Goal: Communication & Community: Answer question/provide support

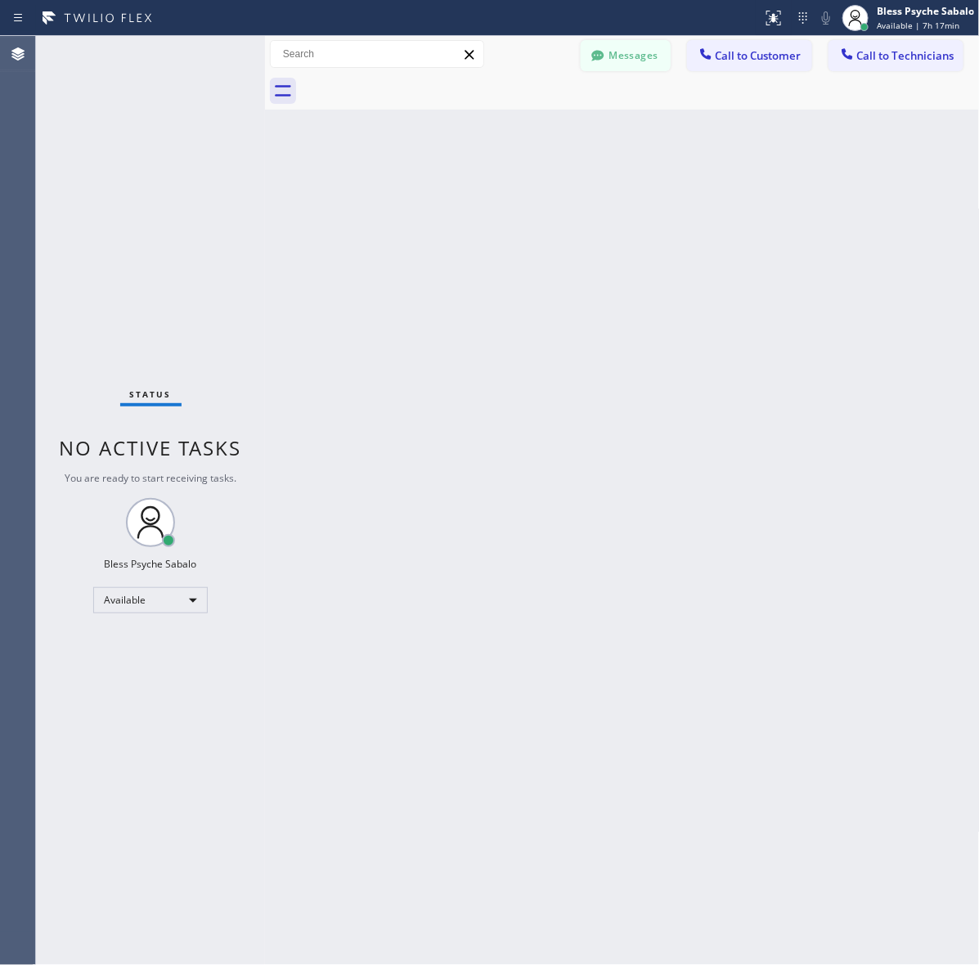
click at [643, 52] on button "Messages" at bounding box center [626, 55] width 90 height 31
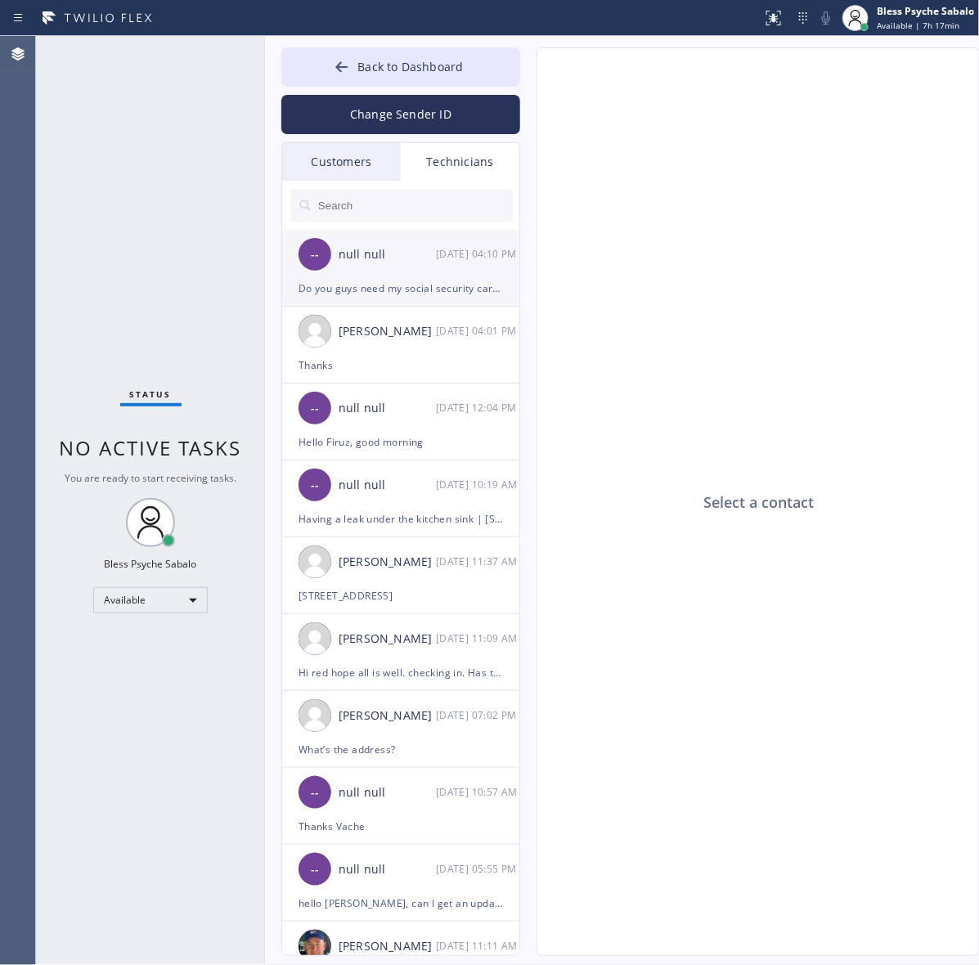
click at [389, 274] on div "-- null null [DATE] 04:10 PM" at bounding box center [401, 254] width 239 height 49
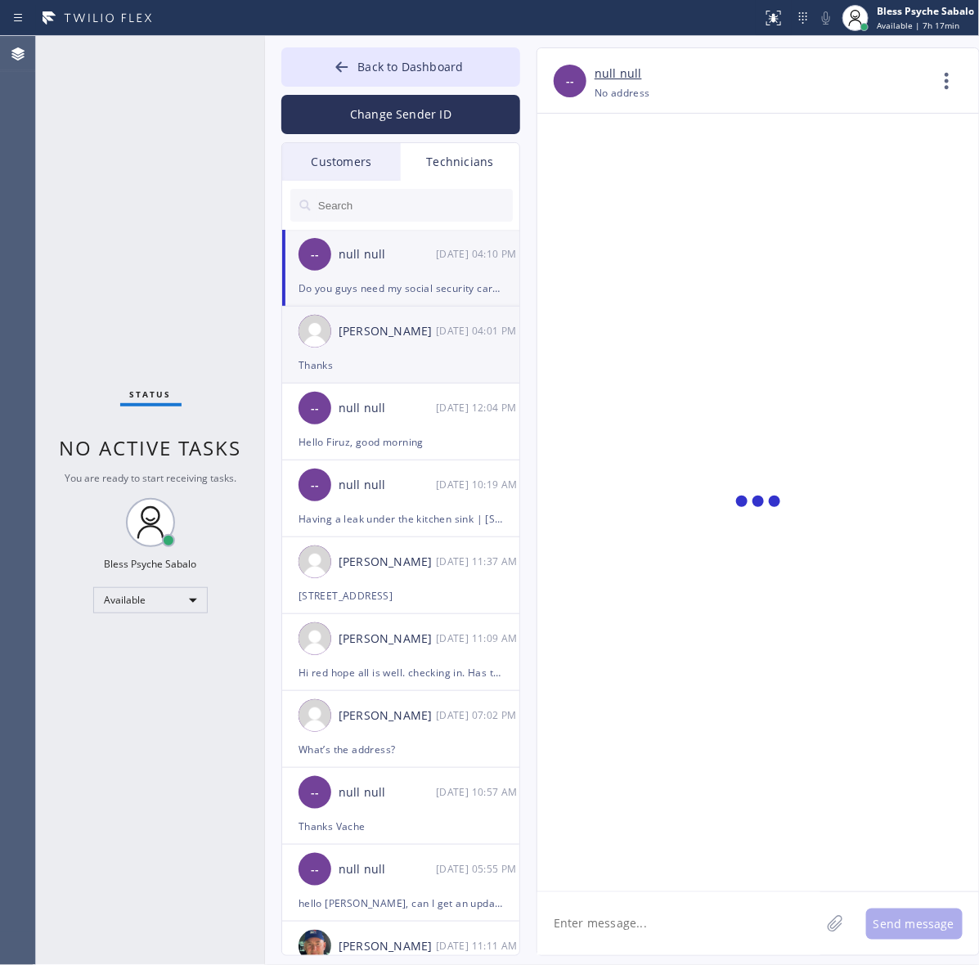
click at [382, 374] on div "Thanks" at bounding box center [401, 365] width 205 height 19
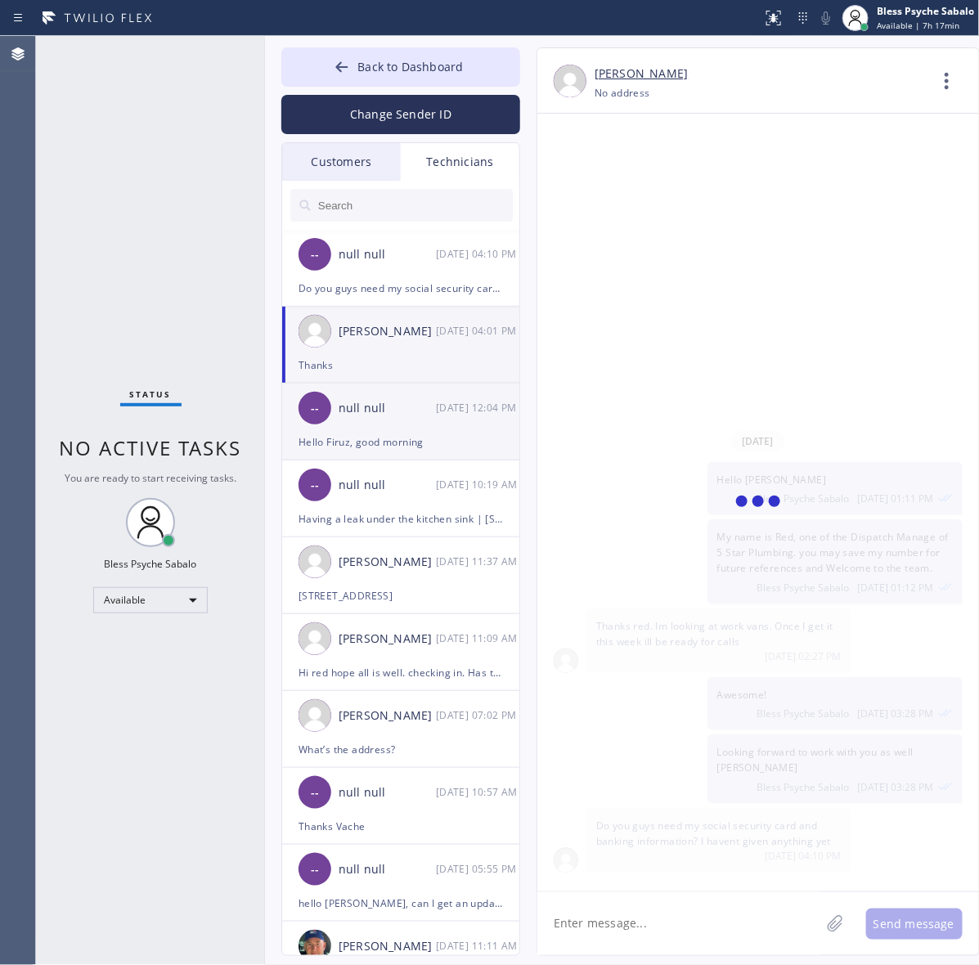
scroll to position [9590, 0]
click at [384, 406] on div "null null" at bounding box center [387, 408] width 97 height 19
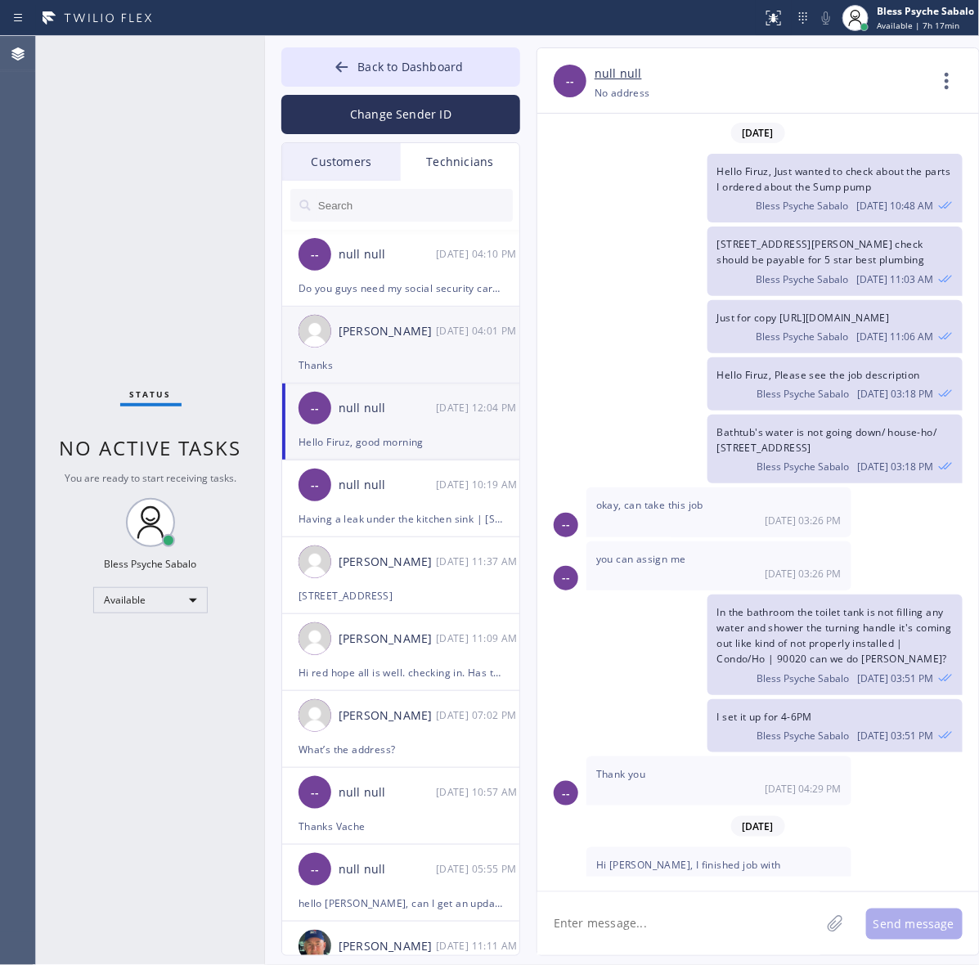
click at [401, 368] on div "Thanks" at bounding box center [401, 365] width 205 height 19
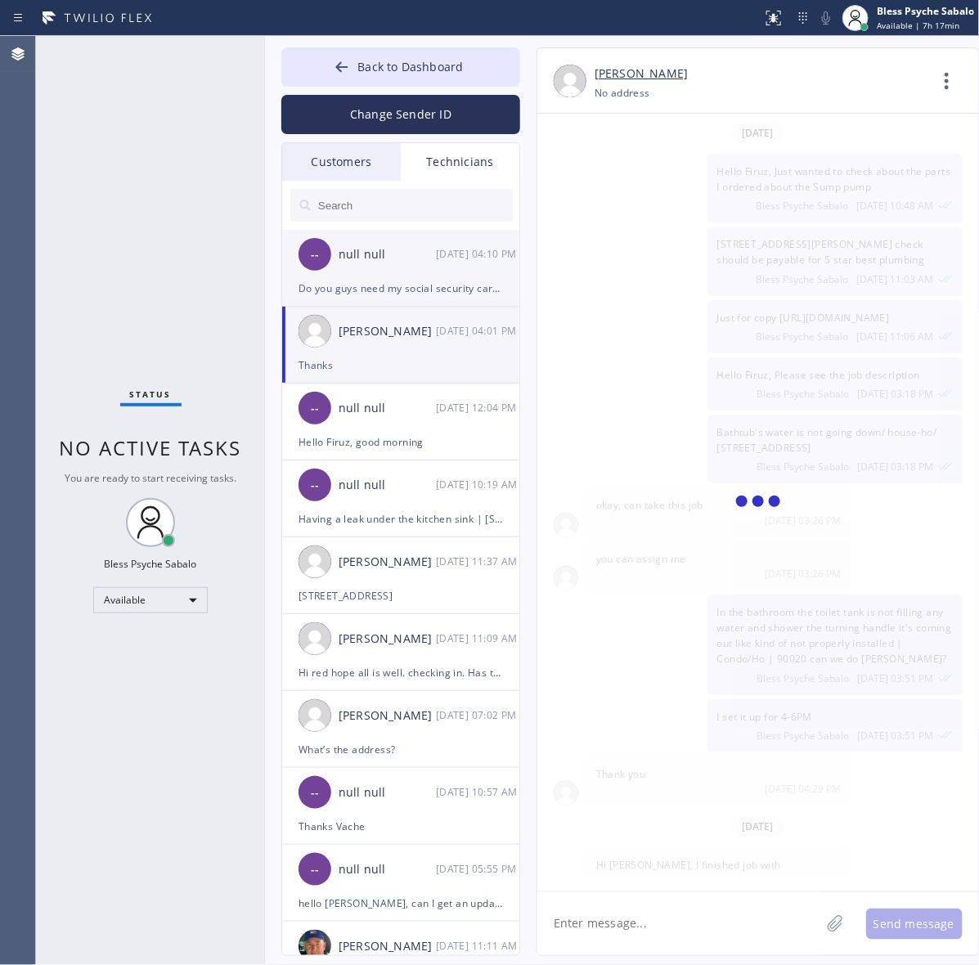
click at [418, 289] on div "Do you guys need my social security card and banking information? I havent give…" at bounding box center [401, 288] width 205 height 19
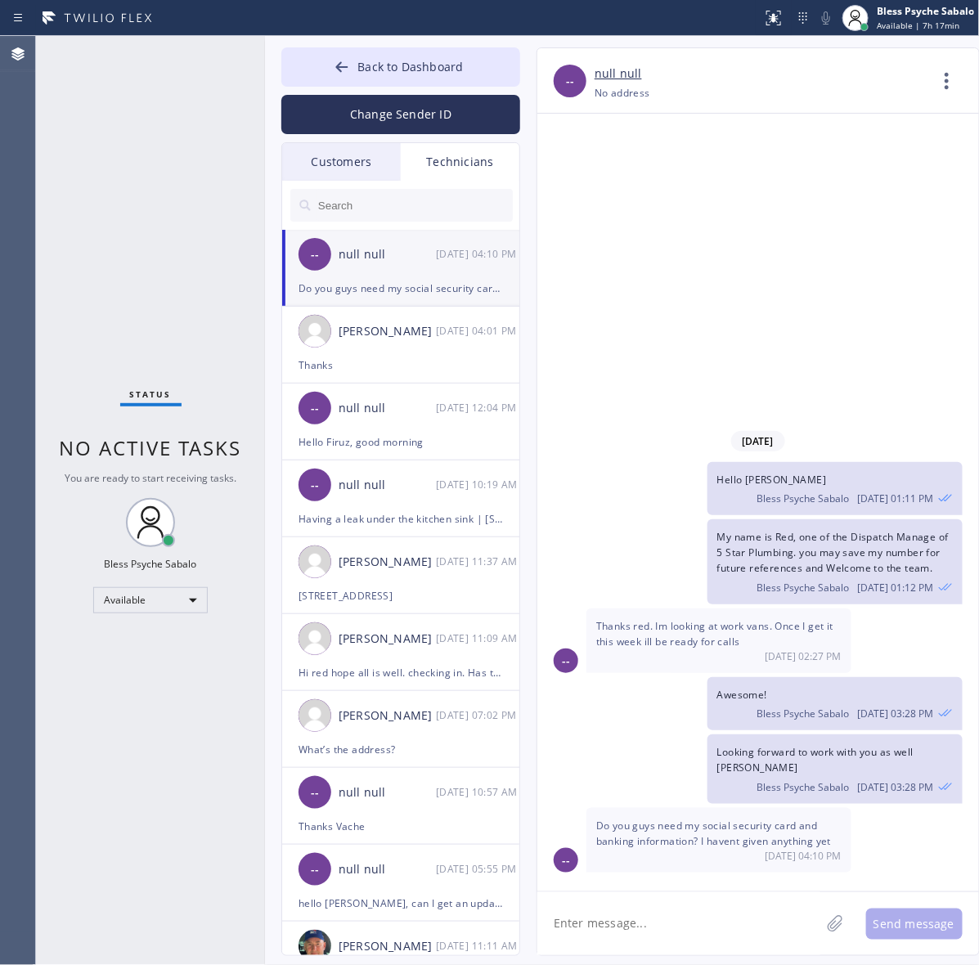
scroll to position [0, 0]
click at [402, 198] on input "text" at bounding box center [415, 205] width 196 height 33
click at [461, 168] on div "Technicians" at bounding box center [460, 162] width 119 height 38
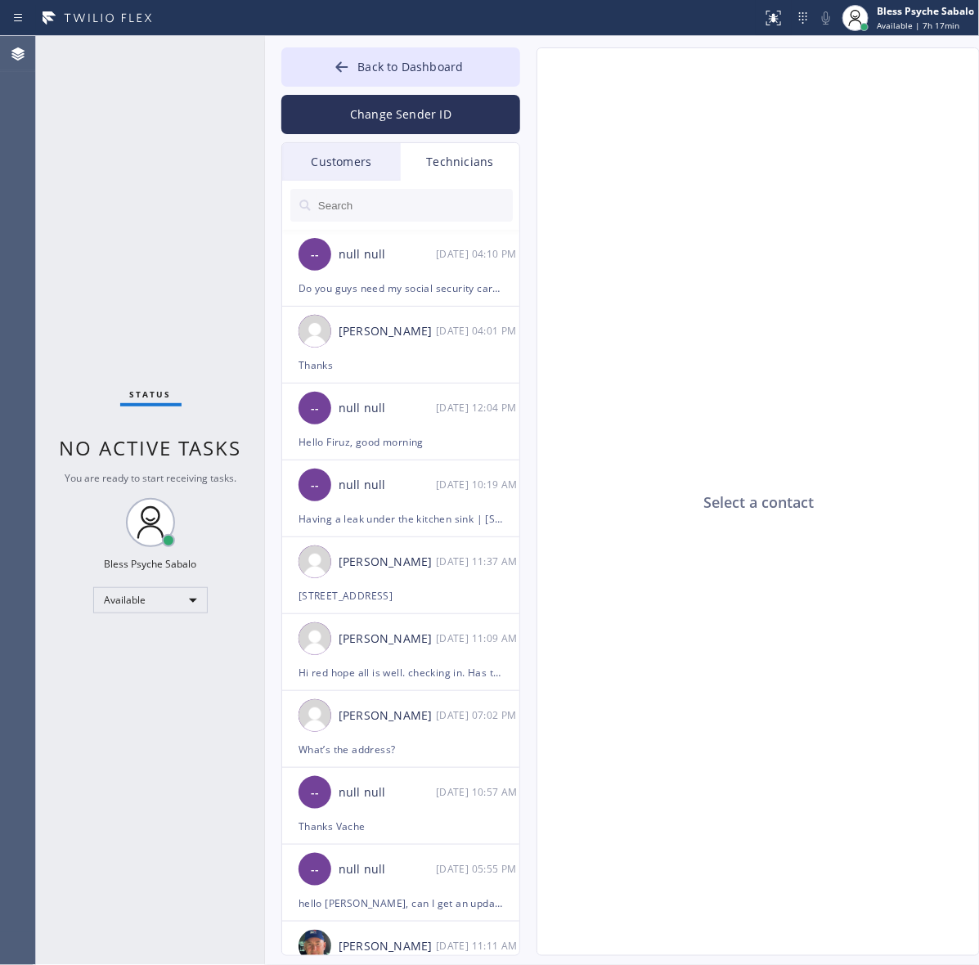
click at [348, 164] on div "Customers" at bounding box center [341, 162] width 119 height 38
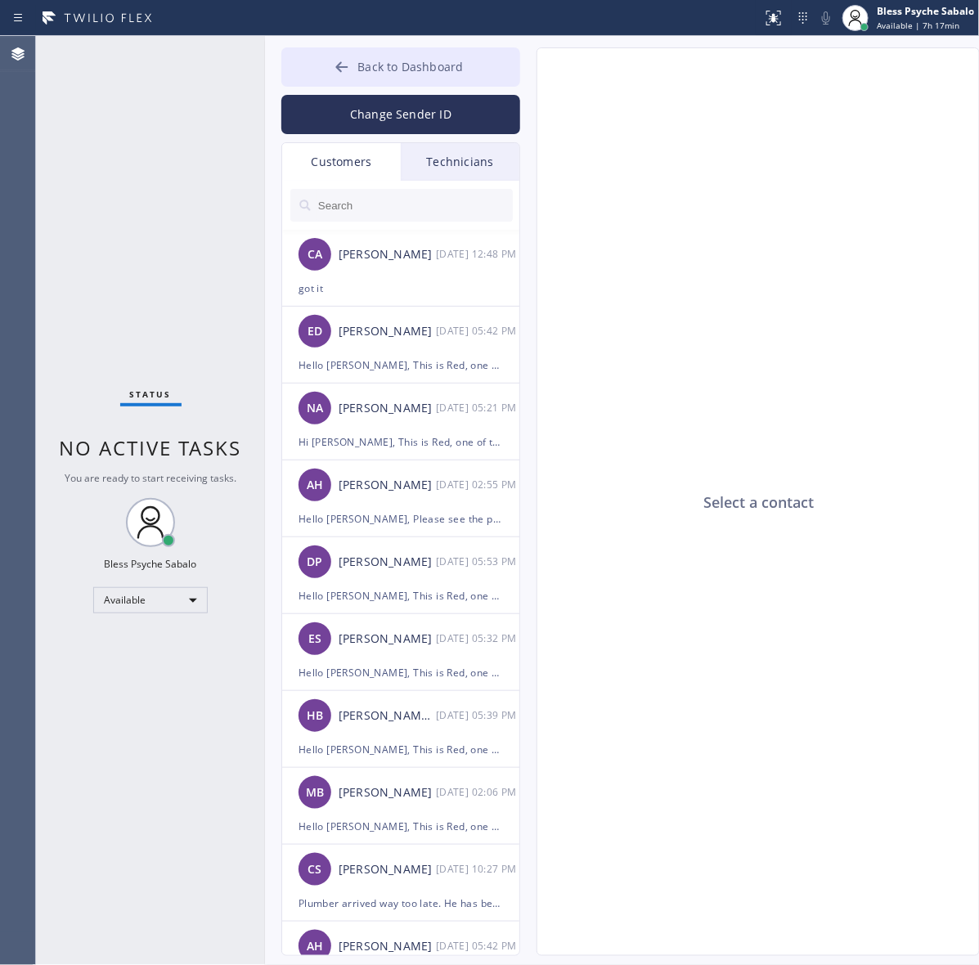
click at [406, 79] on button "Back to Dashboard" at bounding box center [400, 66] width 239 height 39
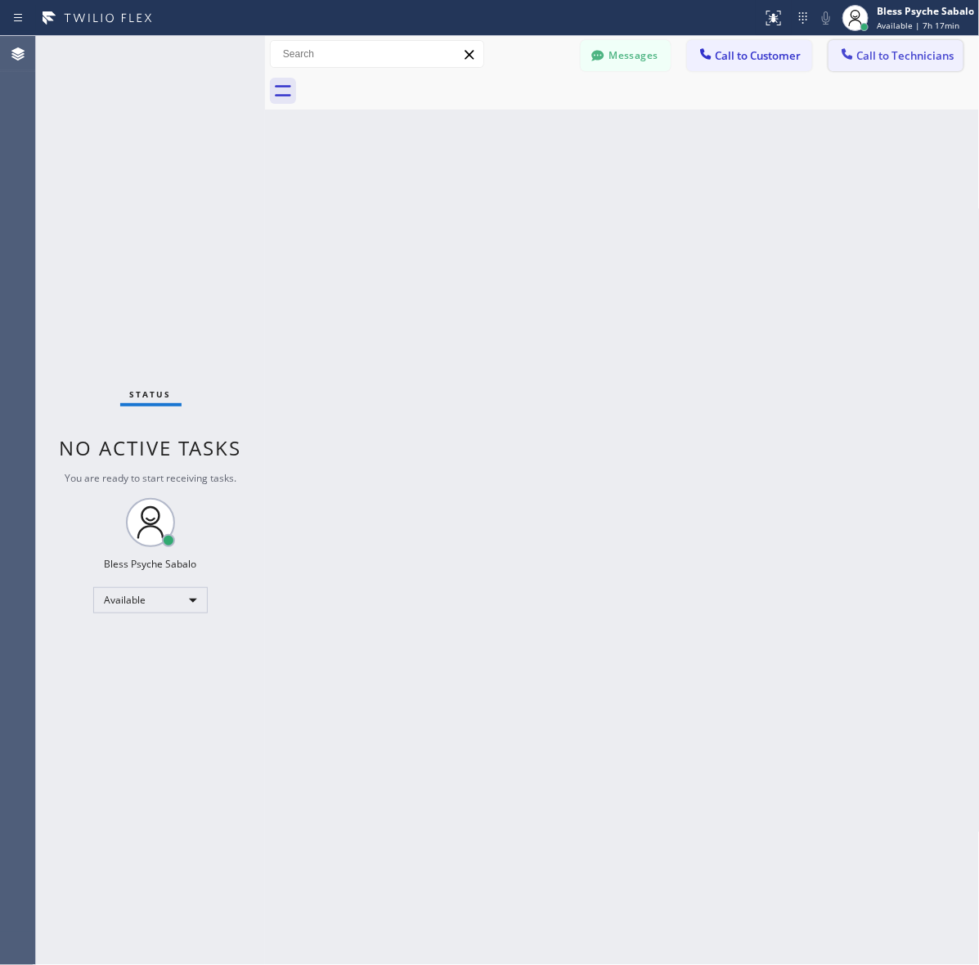
click at [886, 53] on span "Call to Technicians" at bounding box center [905, 55] width 97 height 15
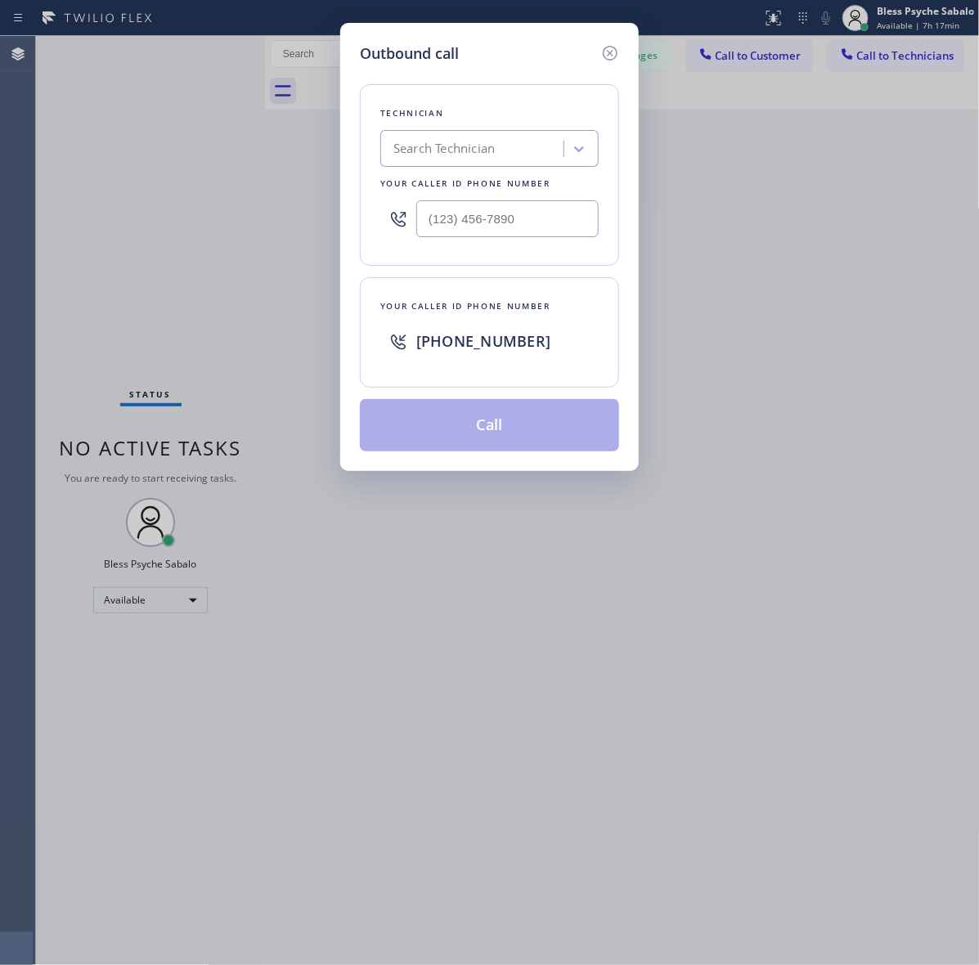
click at [507, 137] on div "Search Technician" at bounding box center [474, 149] width 178 height 29
paste input "West Hollywood Plumbing"
click at [413, 147] on input "West Hollywood Plumbing" at bounding box center [469, 149] width 171 height 14
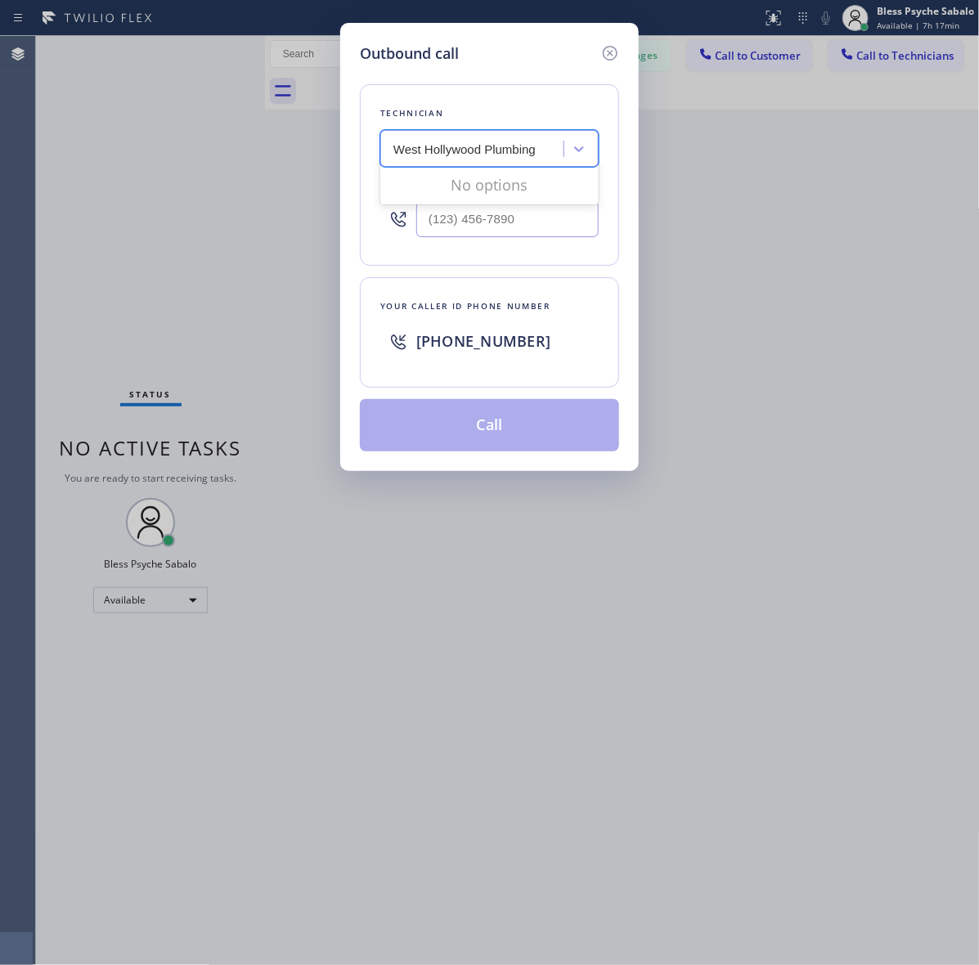
type input "West Hollywood Plumbing"
click at [444, 160] on div "Search Technician" at bounding box center [474, 149] width 178 height 29
paste input "[GEOGRAPHIC_DATA]"
type input "[GEOGRAPHIC_DATA]"
click at [606, 55] on icon at bounding box center [610, 53] width 20 height 20
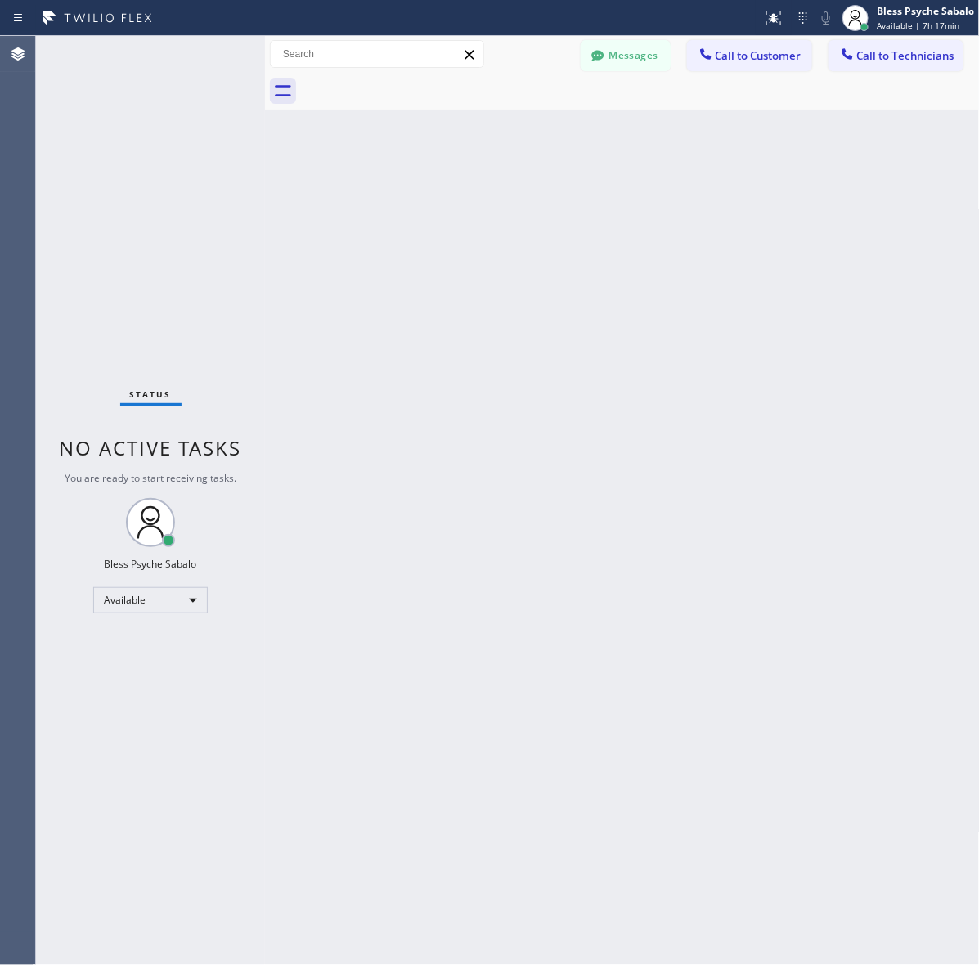
click at [636, 97] on div at bounding box center [640, 91] width 679 height 37
click at [778, 52] on span "Call to Customer" at bounding box center [759, 55] width 86 height 15
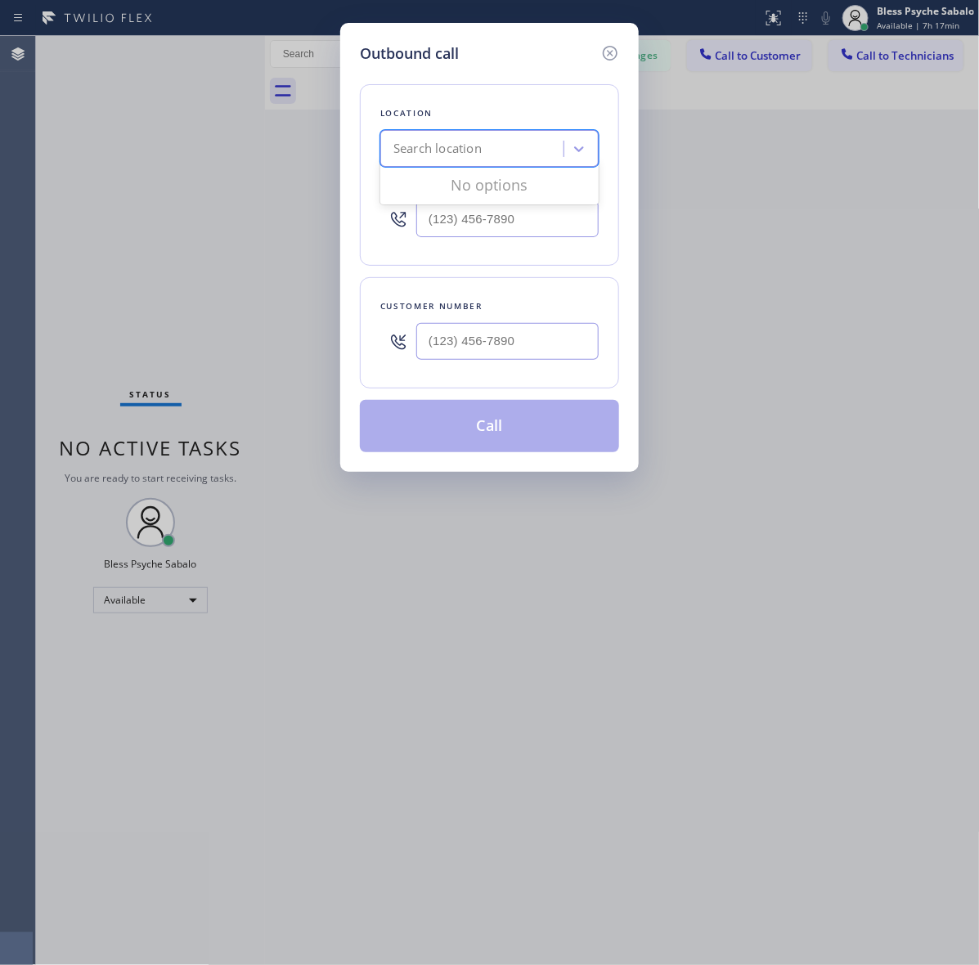
click at [495, 152] on div "Search location" at bounding box center [474, 149] width 178 height 29
paste input "[GEOGRAPHIC_DATA]"
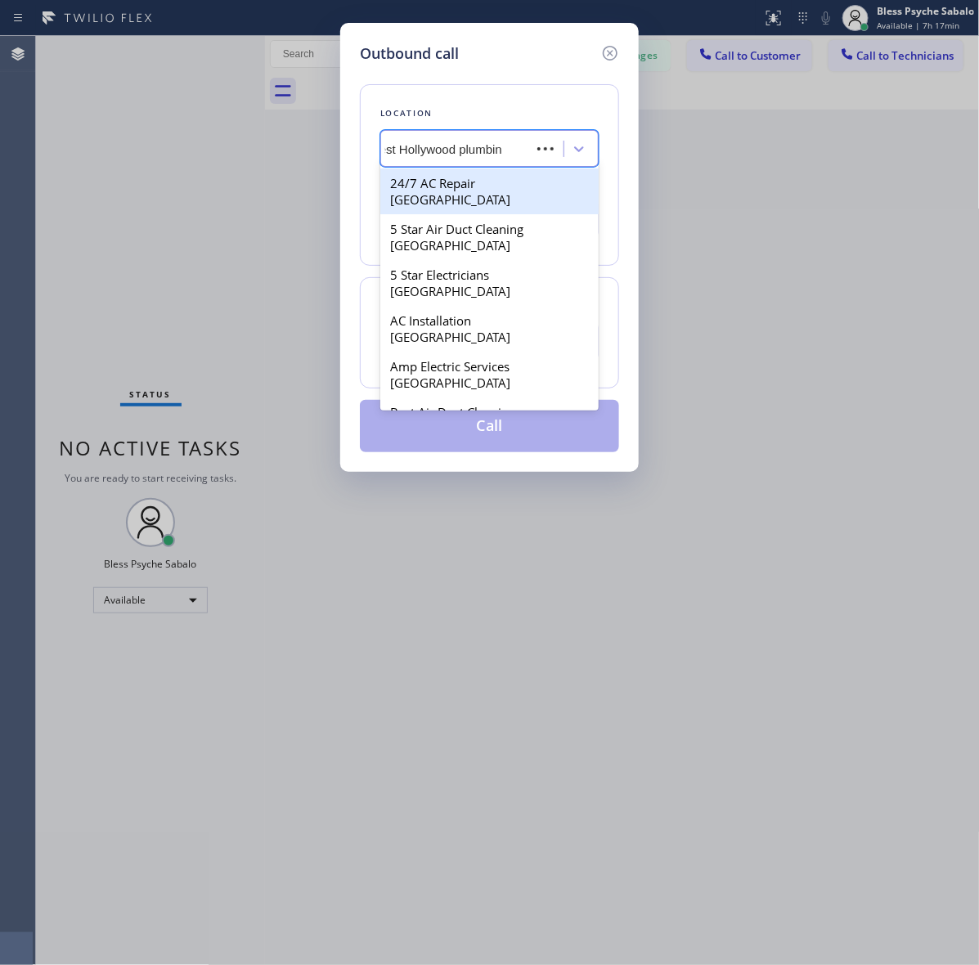
type input "West Hollywood plumbing"
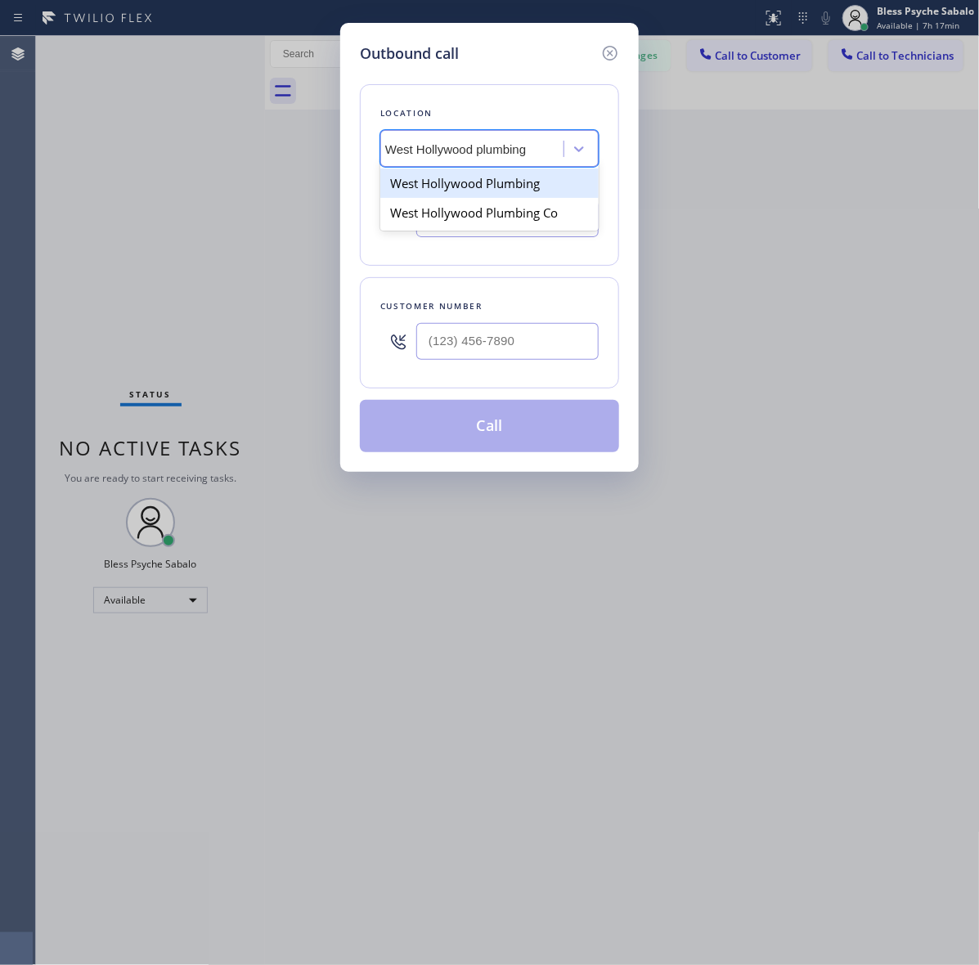
scroll to position [0, 8]
click at [533, 181] on div "West Hollywood Plumbing" at bounding box center [489, 183] width 218 height 29
type input "[PHONE_NUMBER]"
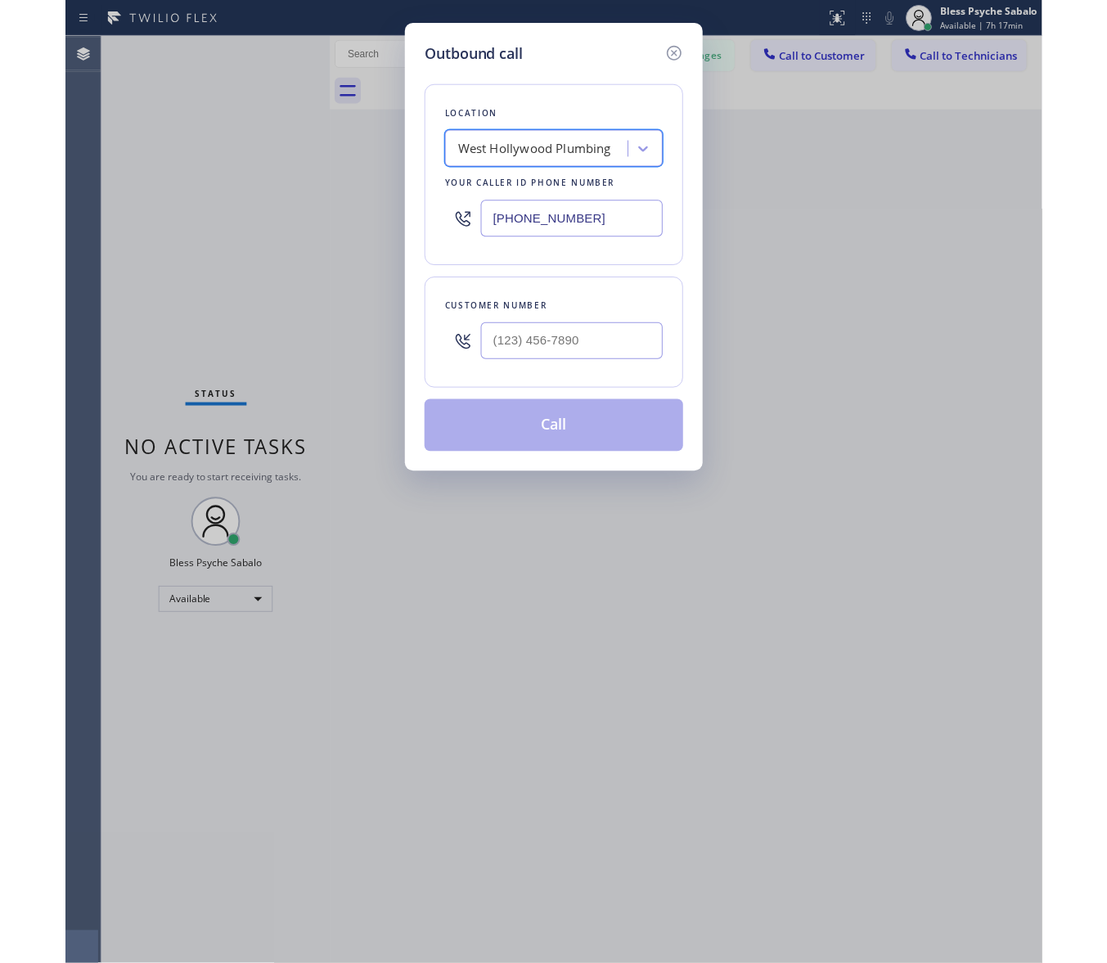
scroll to position [0, 0]
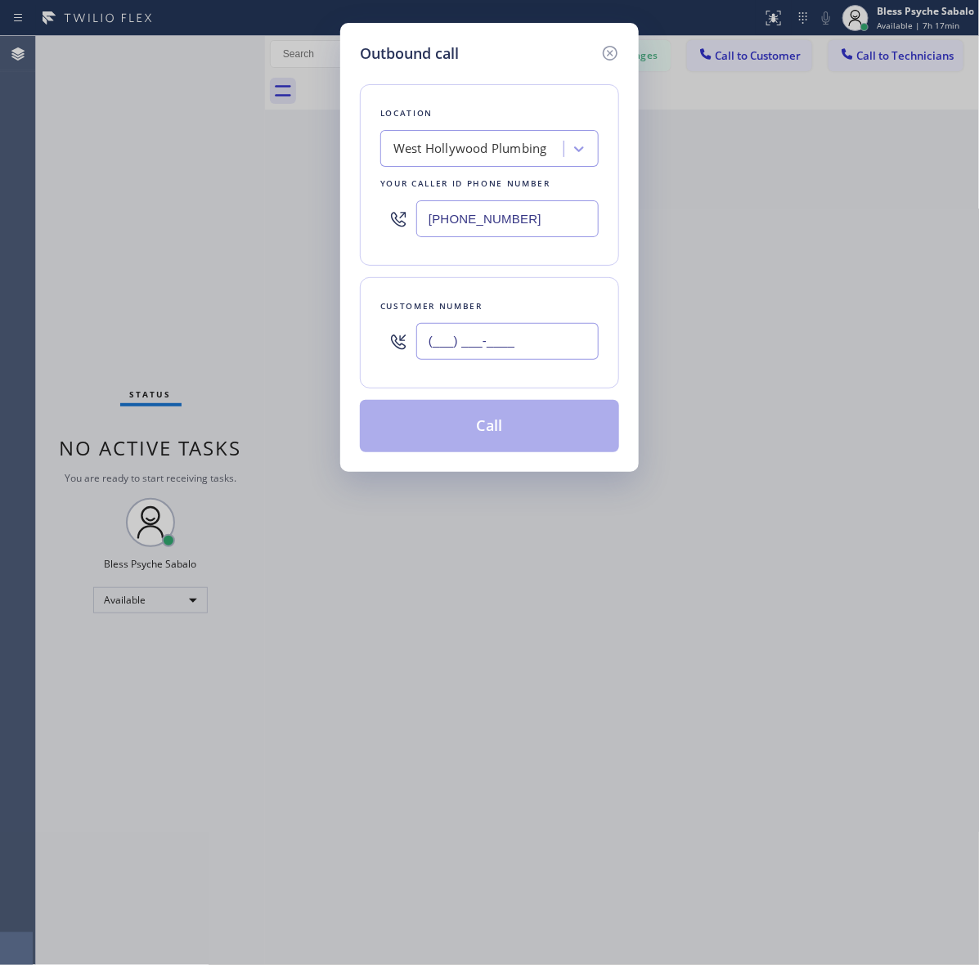
click at [468, 339] on input "(___) ___-____" at bounding box center [507, 341] width 182 height 37
paste input "832) 656-3699"
type input "[PHONE_NUMBER]"
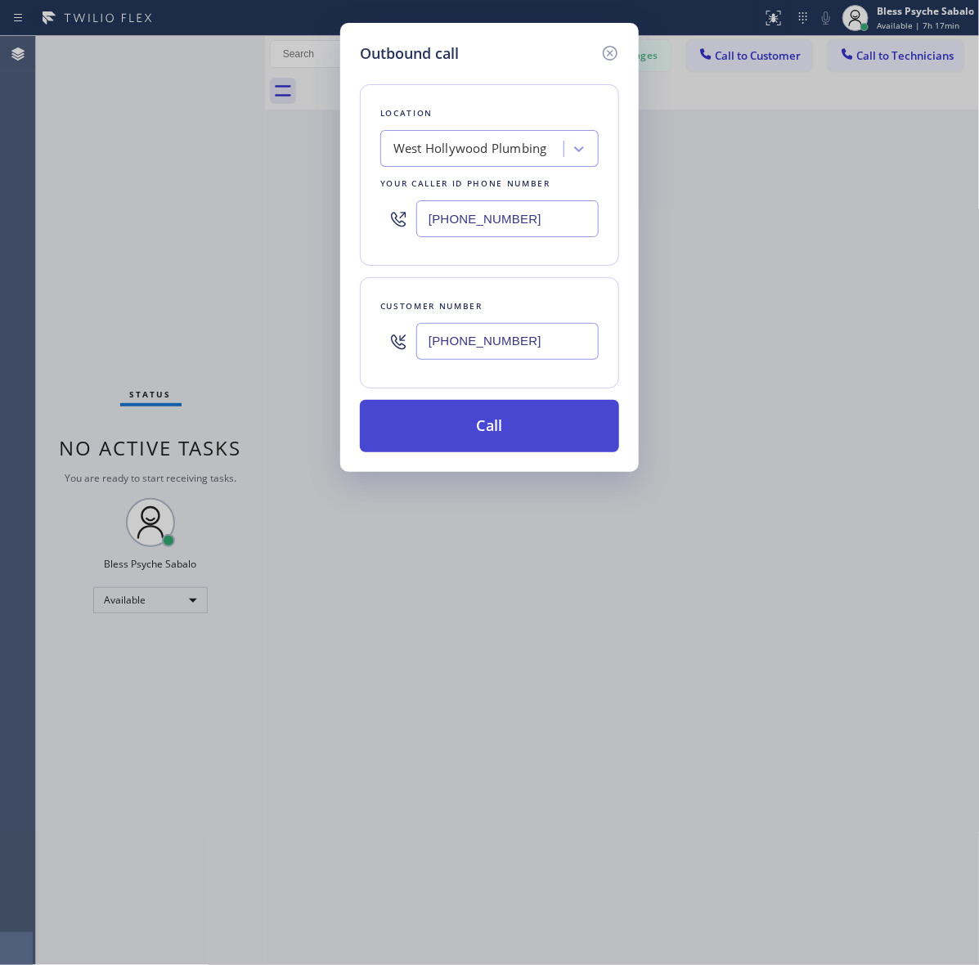
click at [479, 452] on button "Call" at bounding box center [489, 426] width 259 height 52
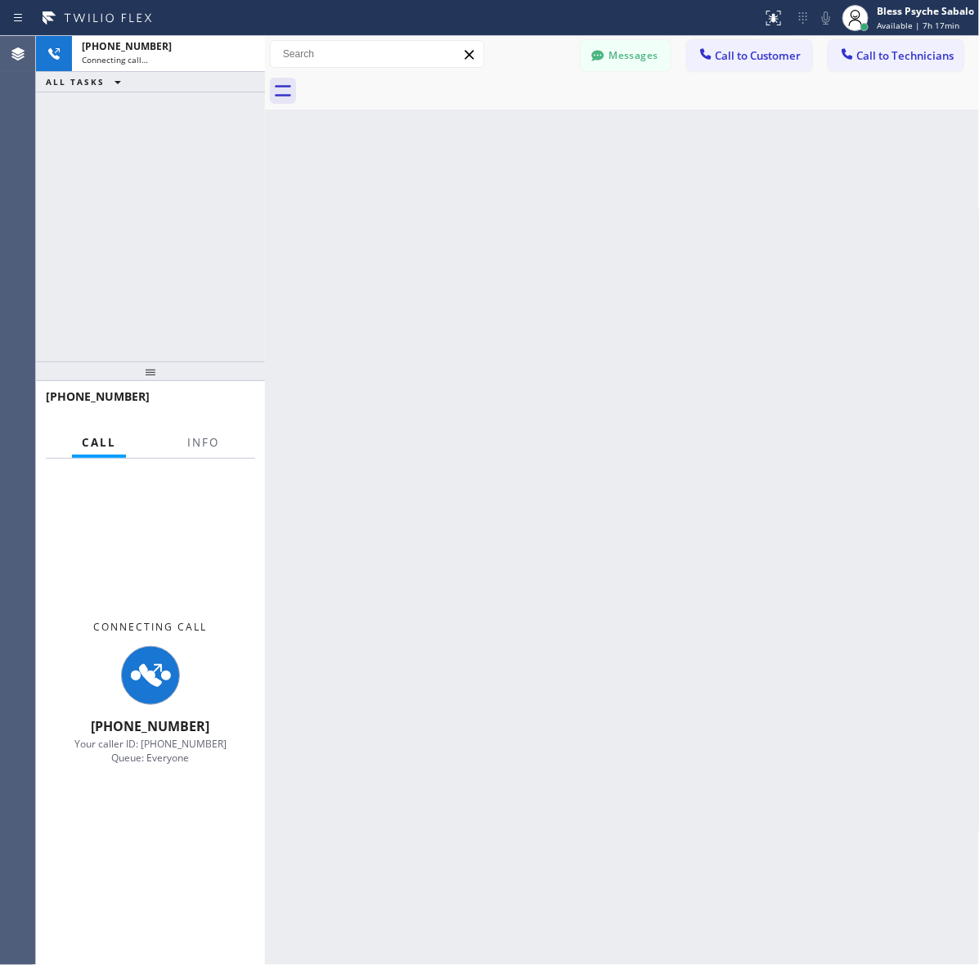
click at [223, 237] on div "[PHONE_NUMBER] Connecting call… ALL TASKS ALL TASKS ACTIVE TASKS TASKS IN WRAP …" at bounding box center [150, 199] width 229 height 326
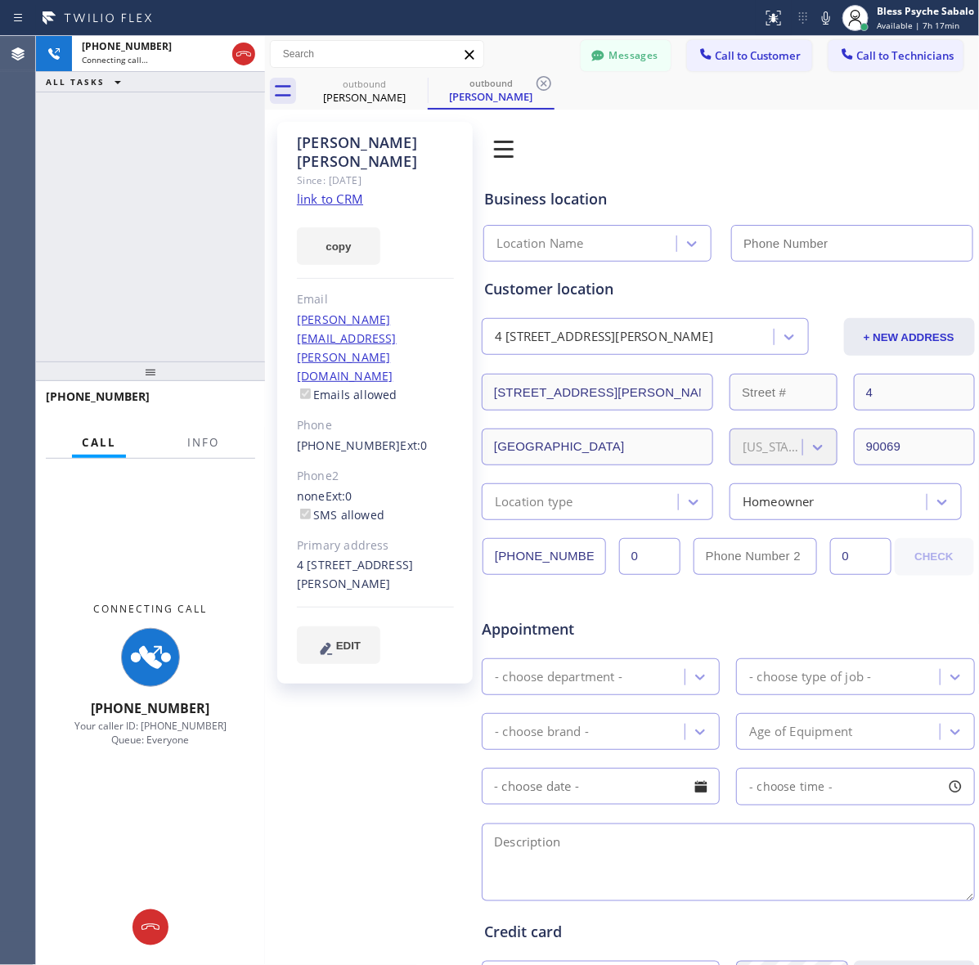
type input "[PHONE_NUMBER]"
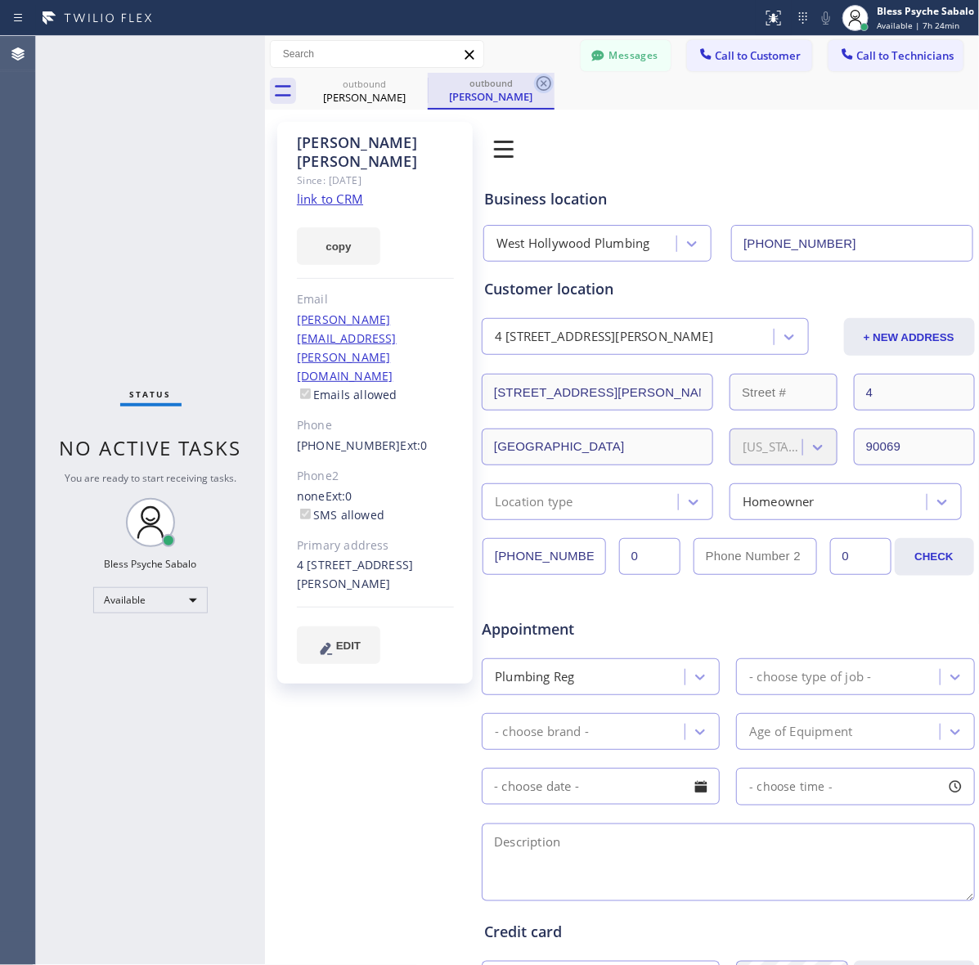
click at [549, 79] on icon at bounding box center [544, 83] width 15 height 15
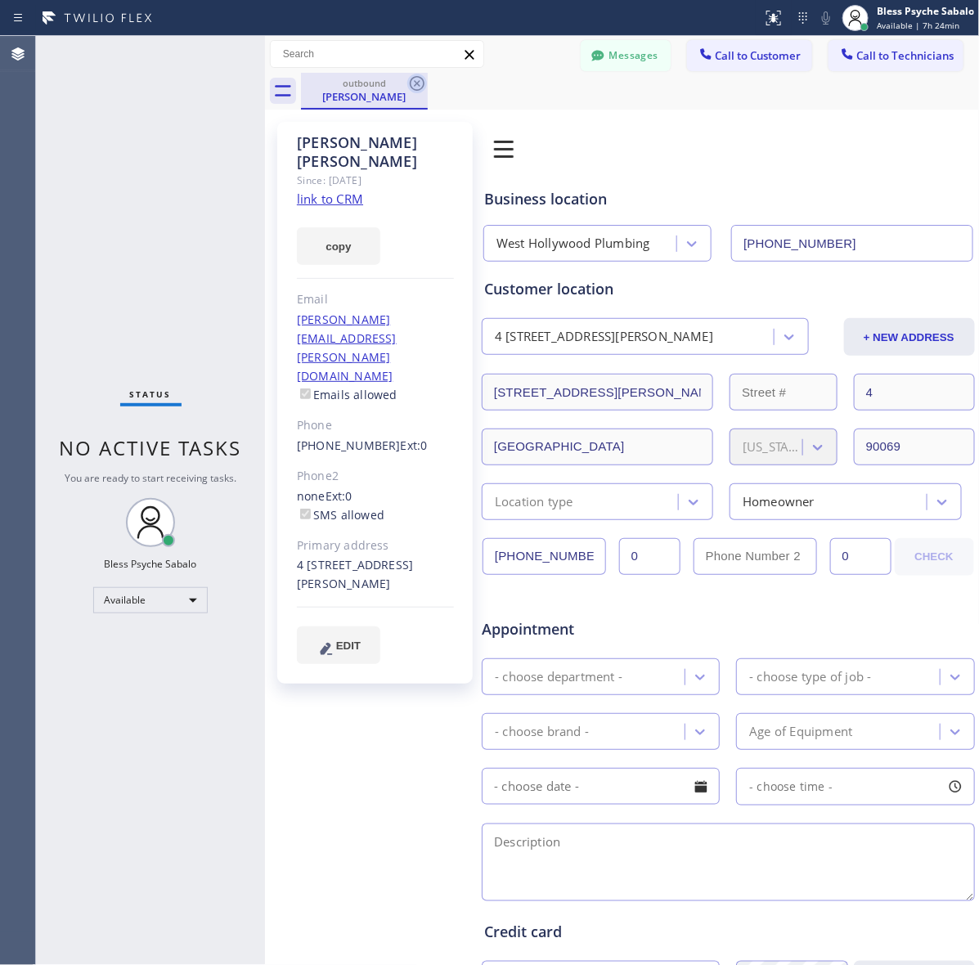
click at [423, 84] on icon at bounding box center [417, 83] width 15 height 15
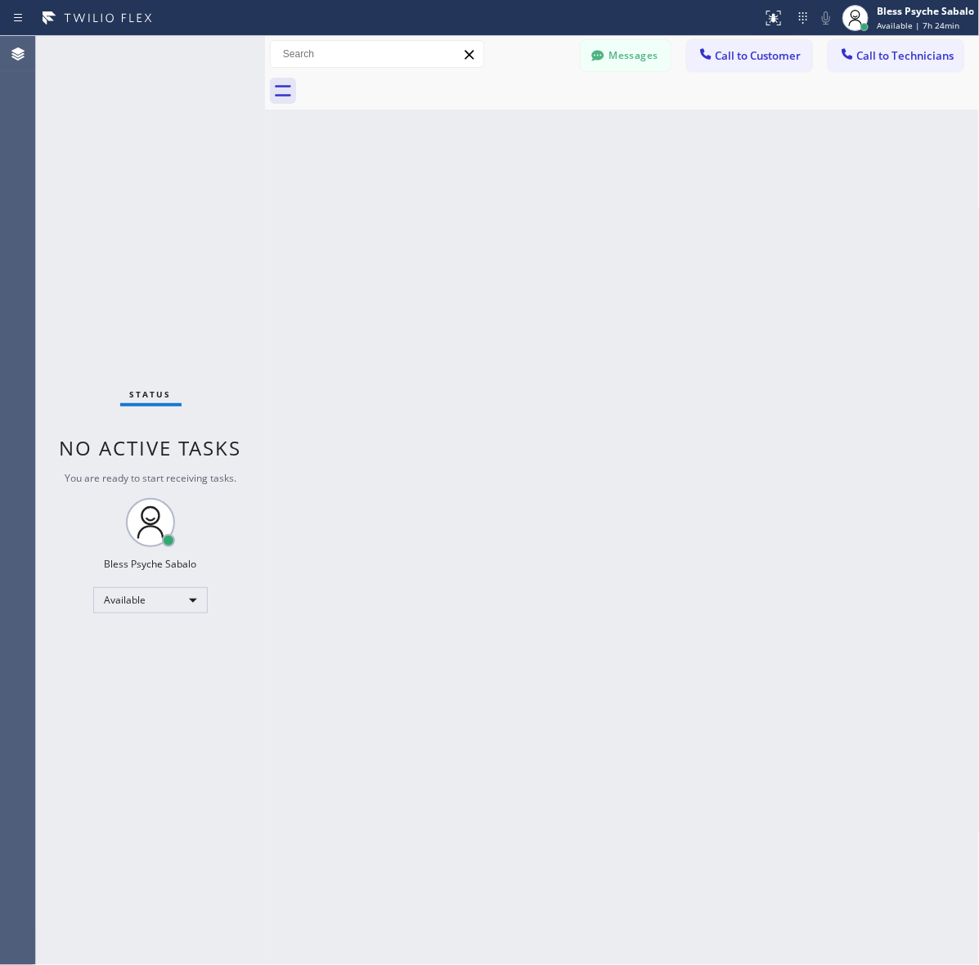
click at [504, 98] on div at bounding box center [640, 91] width 679 height 37
